Goal: Task Accomplishment & Management: Complete application form

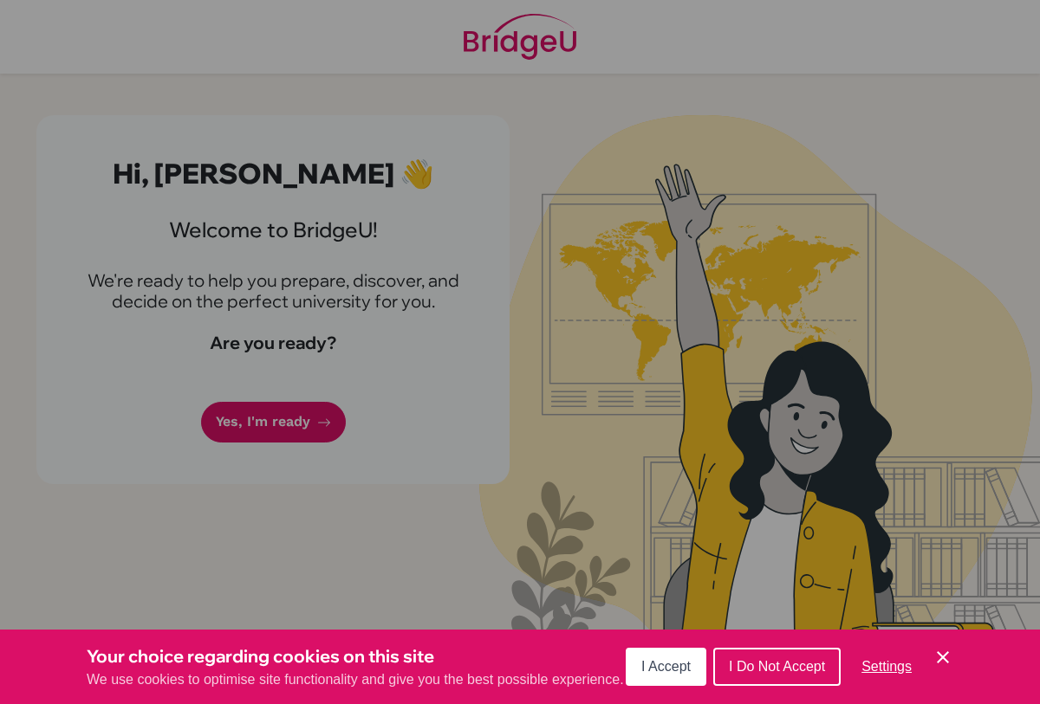
click at [615, 631] on div "Your choice regarding cookies on this site We use cookies to optimise site func…" at bounding box center [520, 667] width 1040 height 75
click at [645, 661] on span "I Accept" at bounding box center [665, 666] width 49 height 15
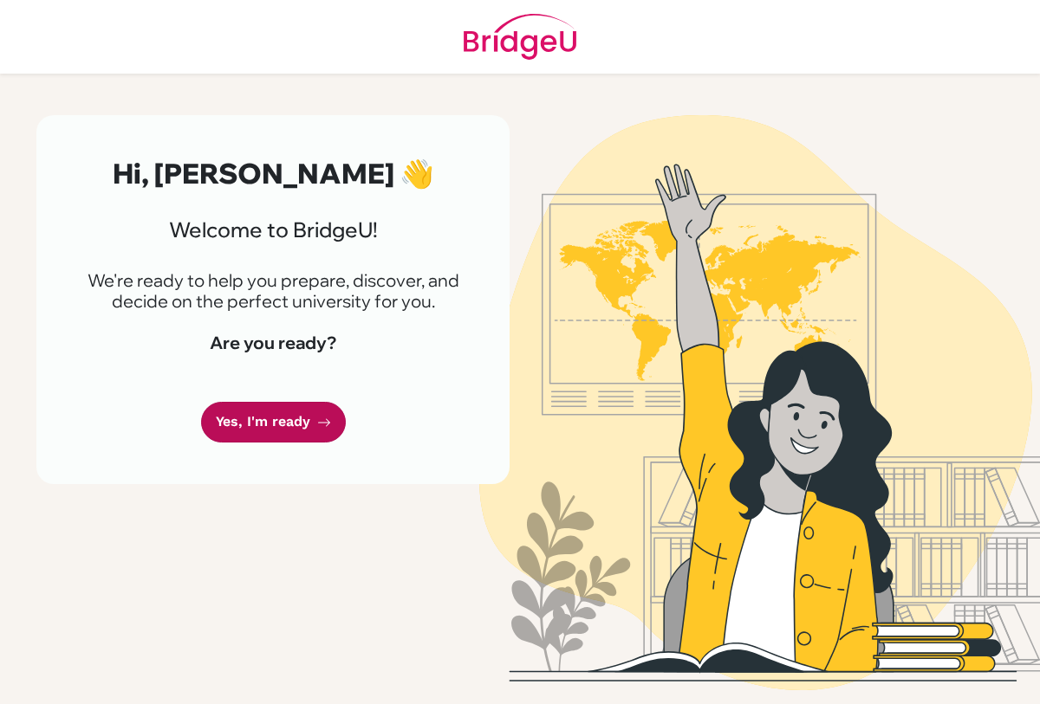
click at [301, 427] on link "Yes, I'm ready" at bounding box center [273, 422] width 145 height 41
